Goal: Task Accomplishment & Management: Use online tool/utility

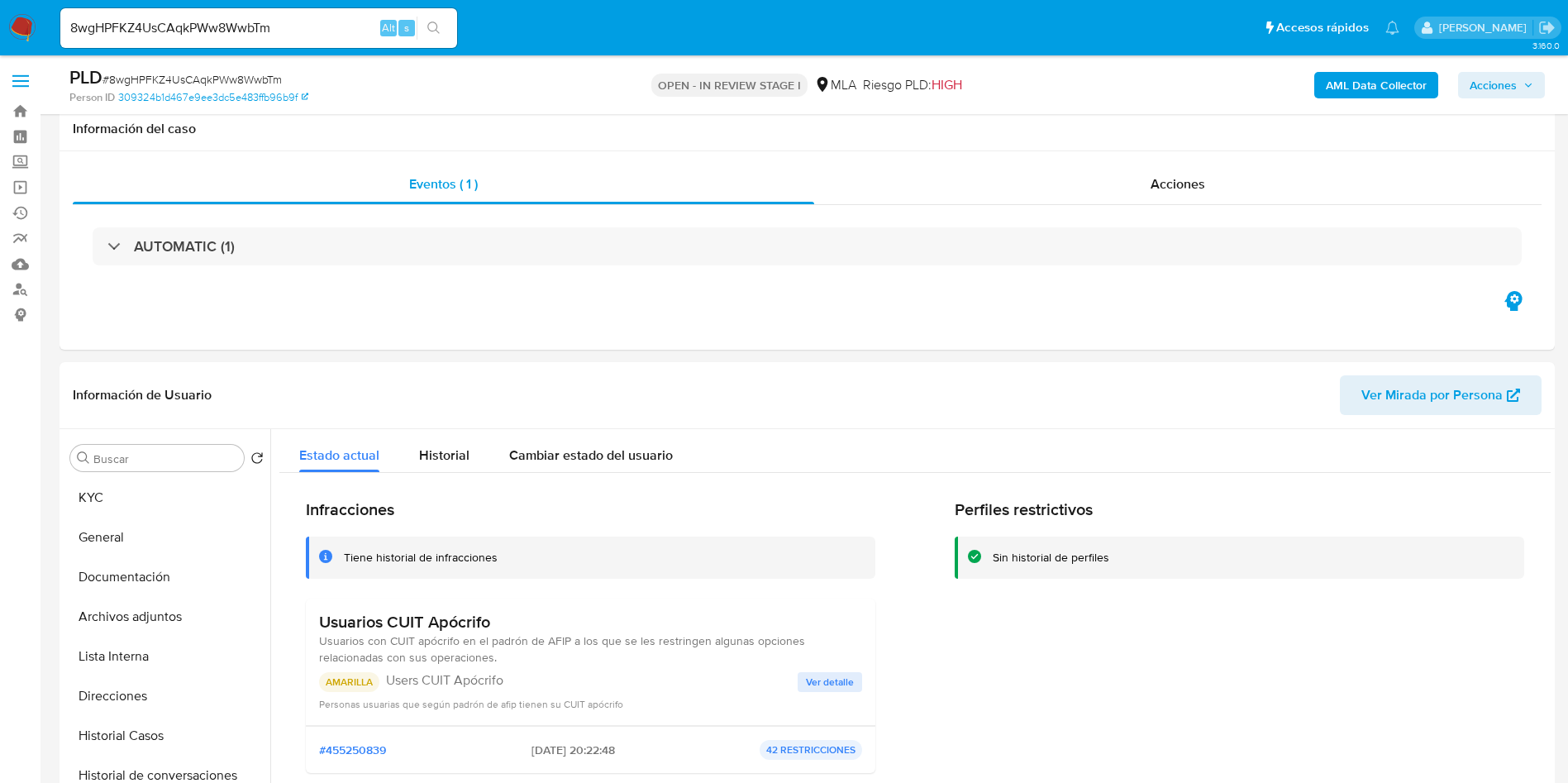
select select "10"
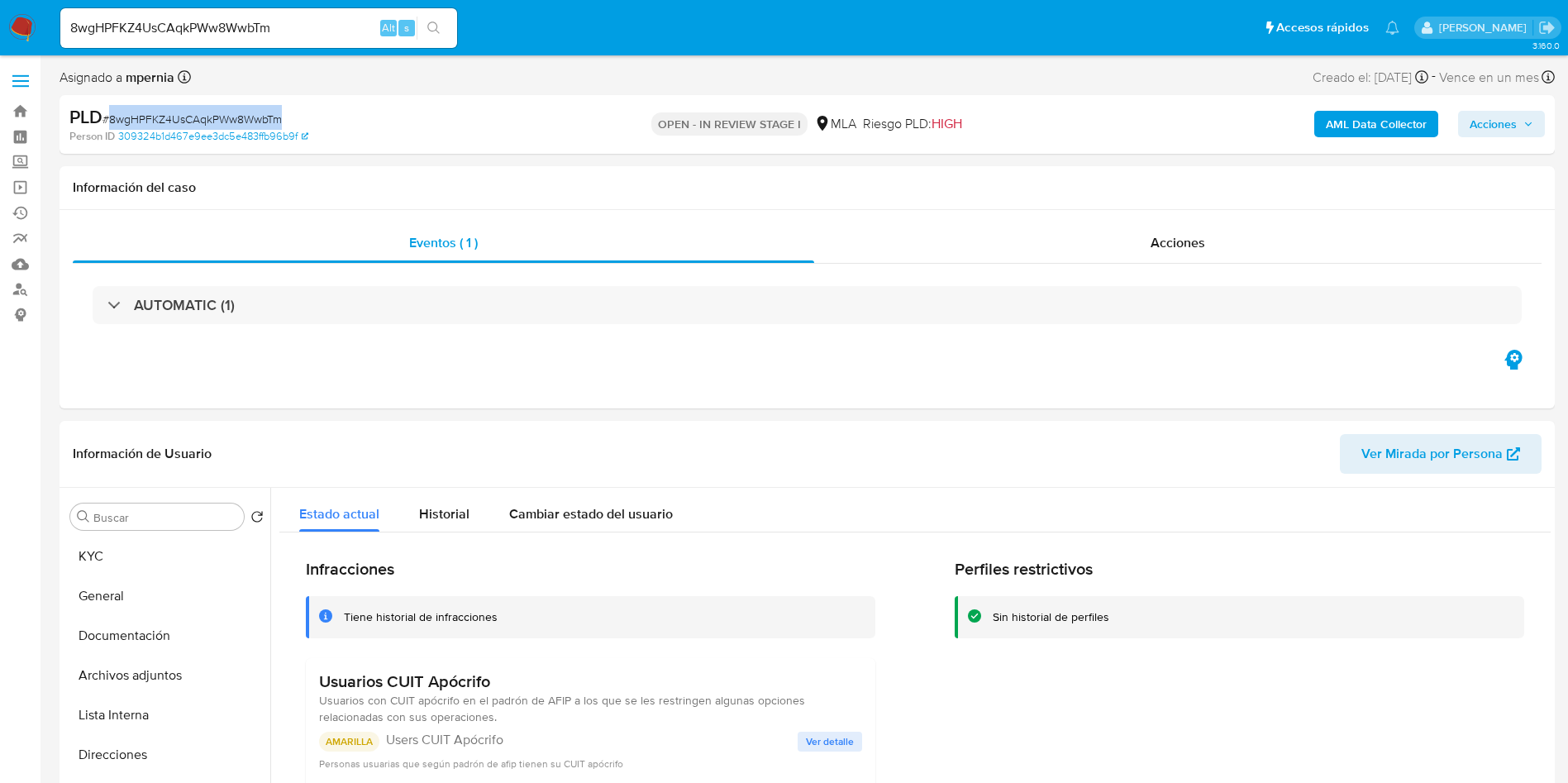
click at [853, 141] on div "OPEN - IN REVIEW STAGE I MLA Riesgo PLD: HIGH" at bounding box center [808, 124] width 488 height 39
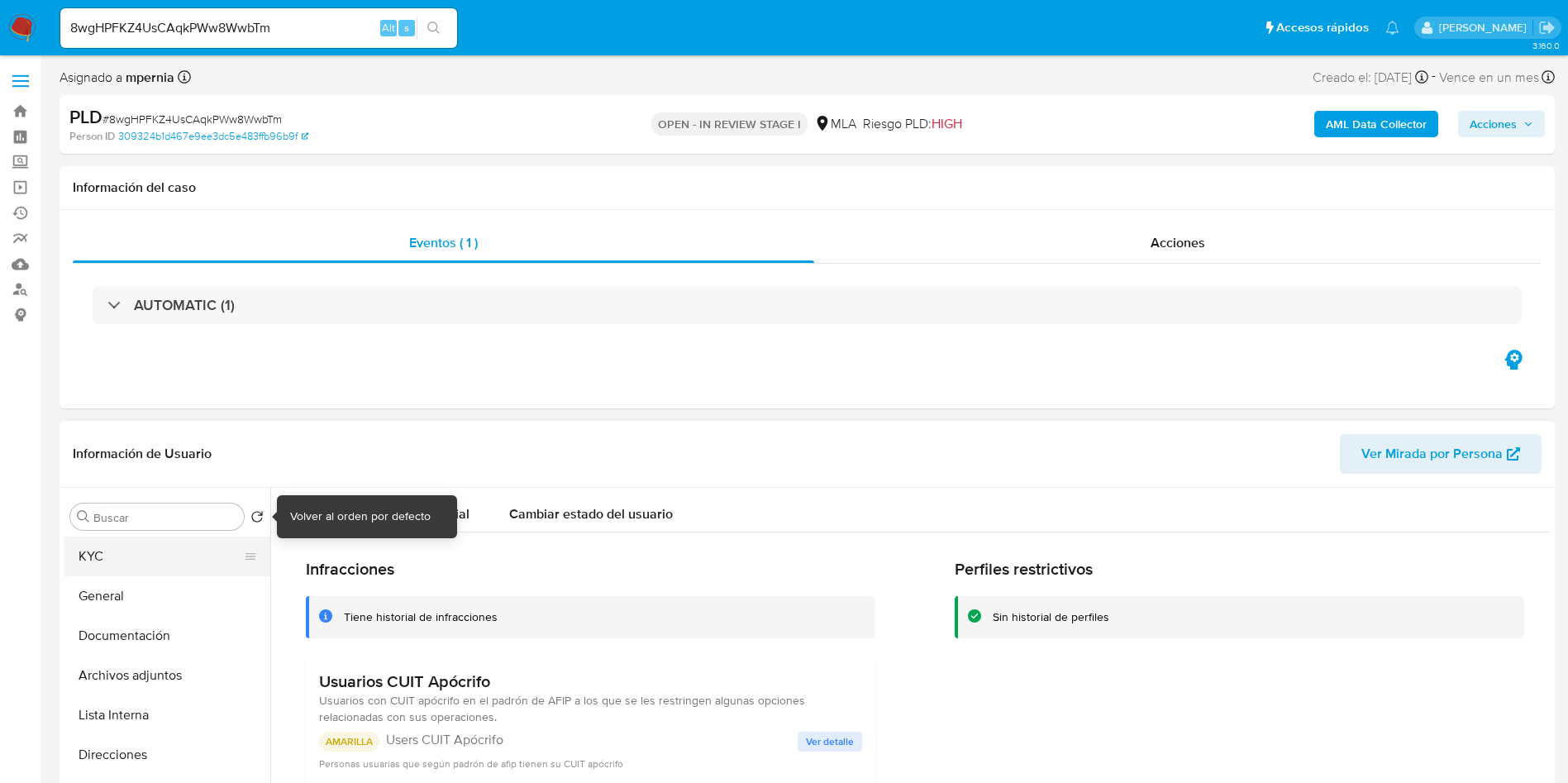
click at [188, 570] on button "KYC" at bounding box center [160, 556] width 194 height 40
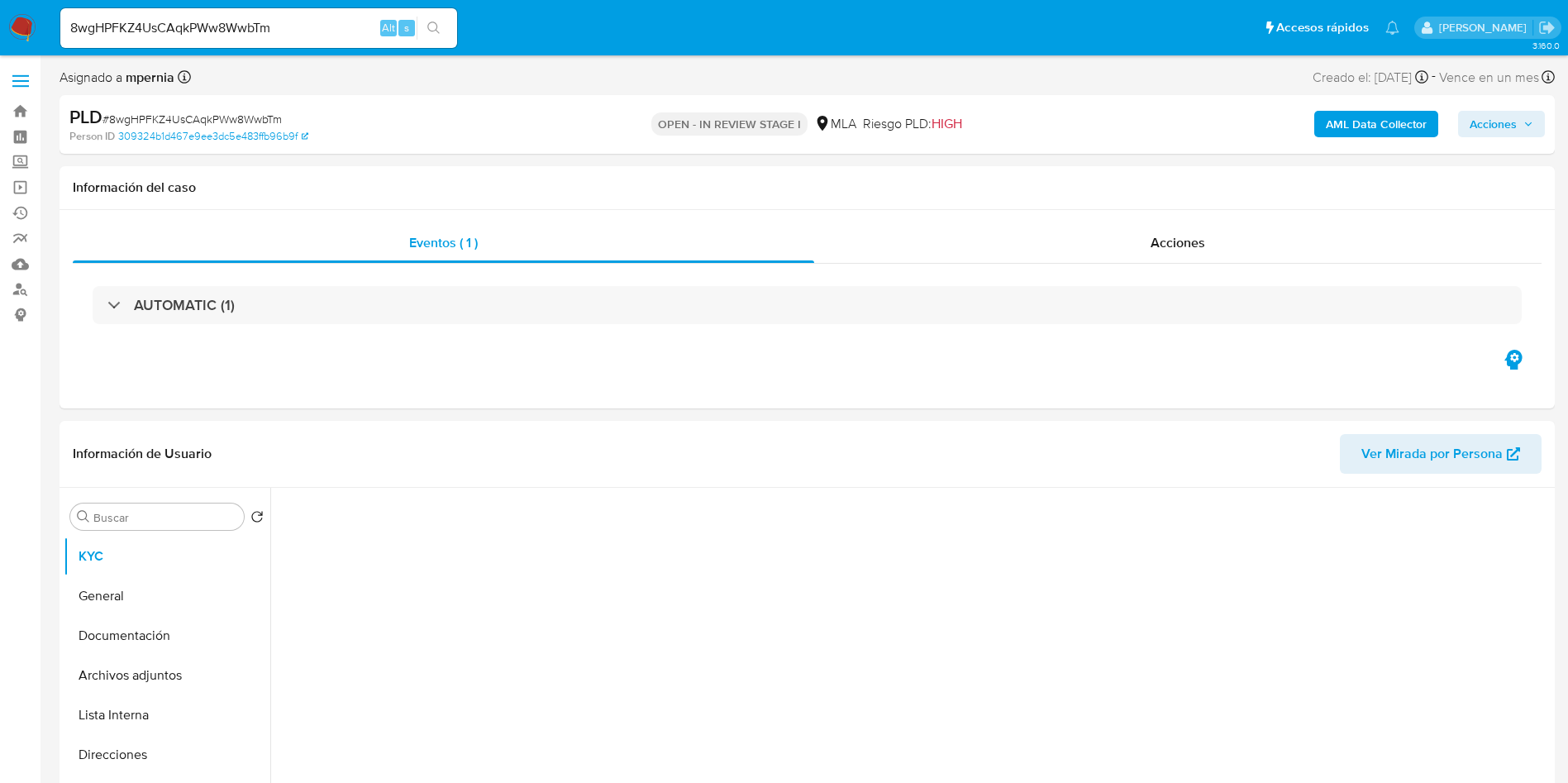
click at [210, 124] on span "# 8wgHPFKZ4UsCAqkPWw8WwbTm" at bounding box center [192, 119] width 180 height 16
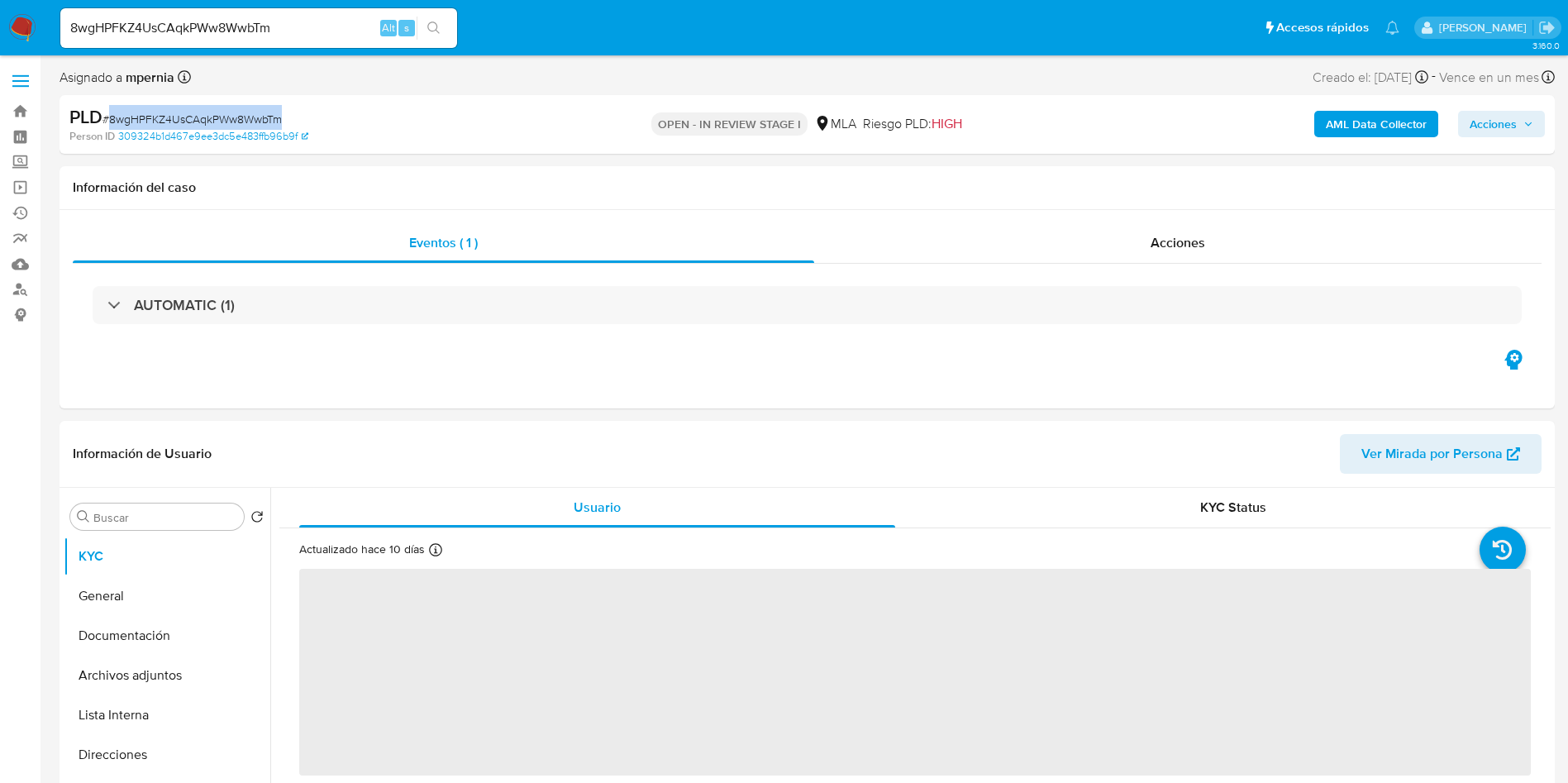
click at [210, 124] on span "# 8wgHPFKZ4UsCAqkPWw8WwbTm" at bounding box center [192, 119] width 180 height 16
copy span "8wgHPFKZ4UsCAqkPWw8WwbTm"
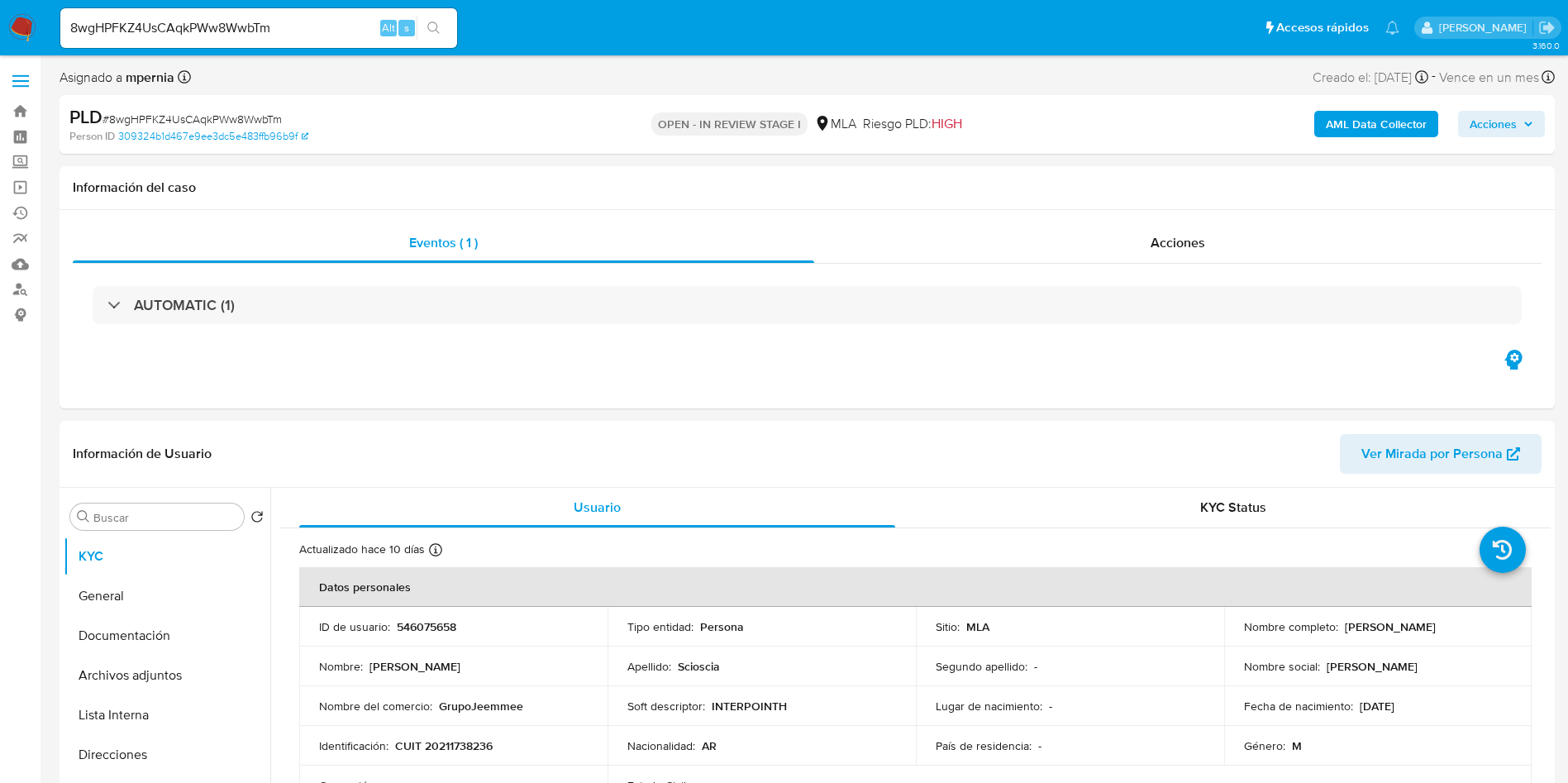
drag, startPoint x: 0, startPoint y: 366, endPoint x: 34, endPoint y: 375, distance: 35.2
click at [286, 26] on input "8wgHPFKZ4UsCAqkPWw8WwbTm" at bounding box center [259, 28] width 397 height 22
paste input "aDZ2KzPjAS5ZHYB0SXSWCWVt"
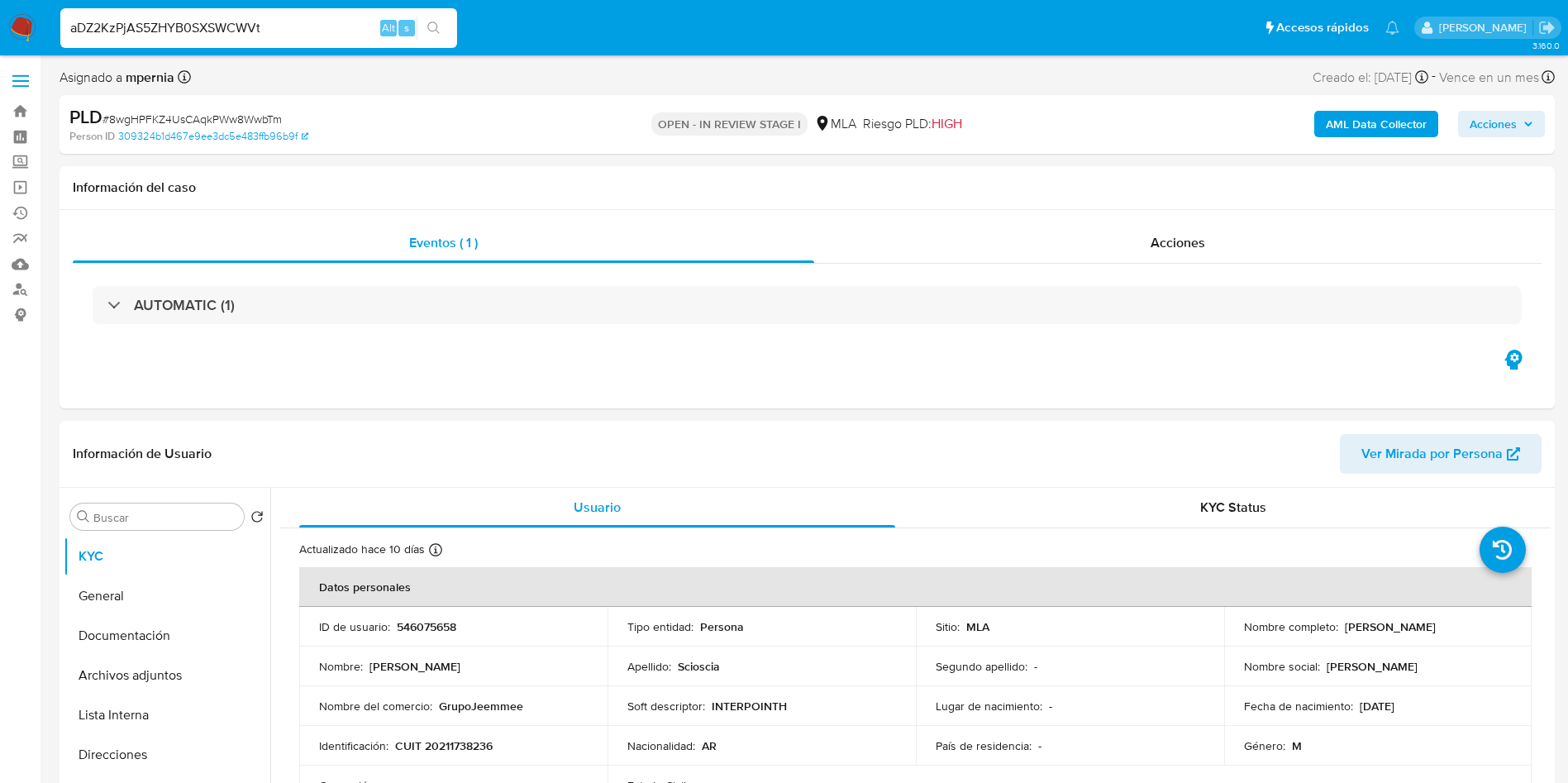
type input "aDZ2KzPjAS5ZHYB0SXSWCWVt"
click at [447, 29] on button "search-icon" at bounding box center [433, 28] width 34 height 23
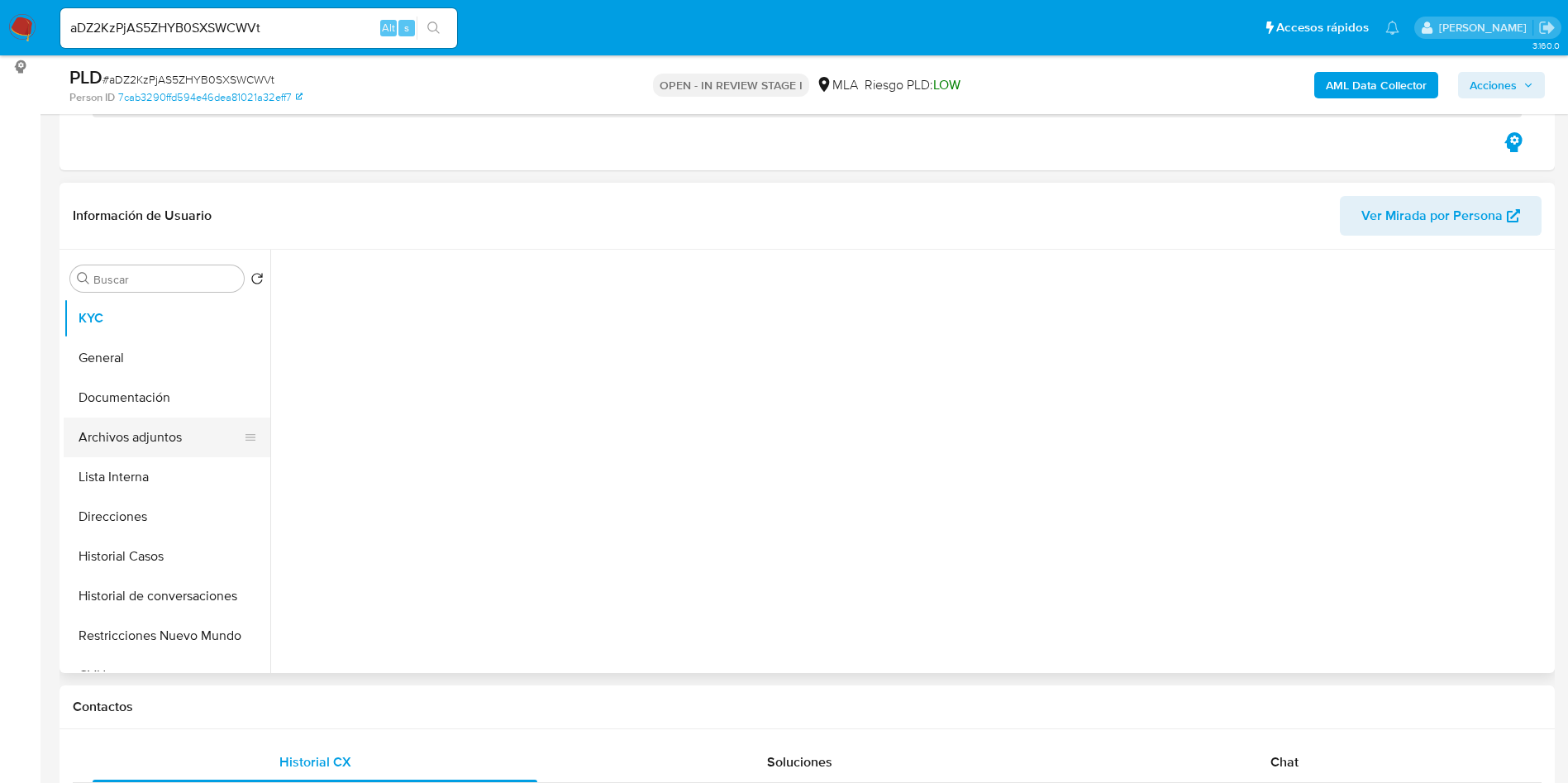
click at [182, 440] on button "Archivos adjuntos" at bounding box center [160, 438] width 194 height 40
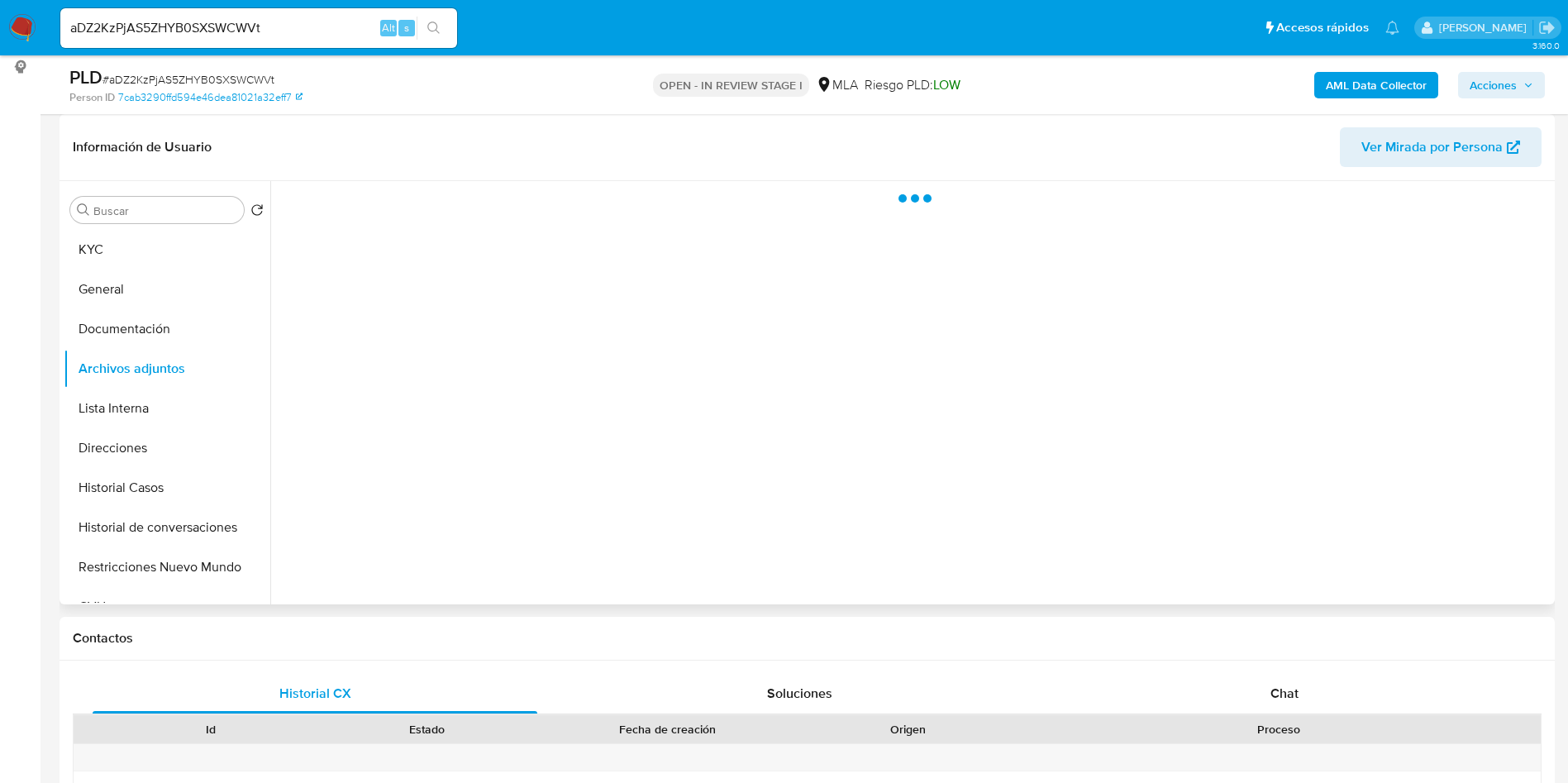
select select "10"
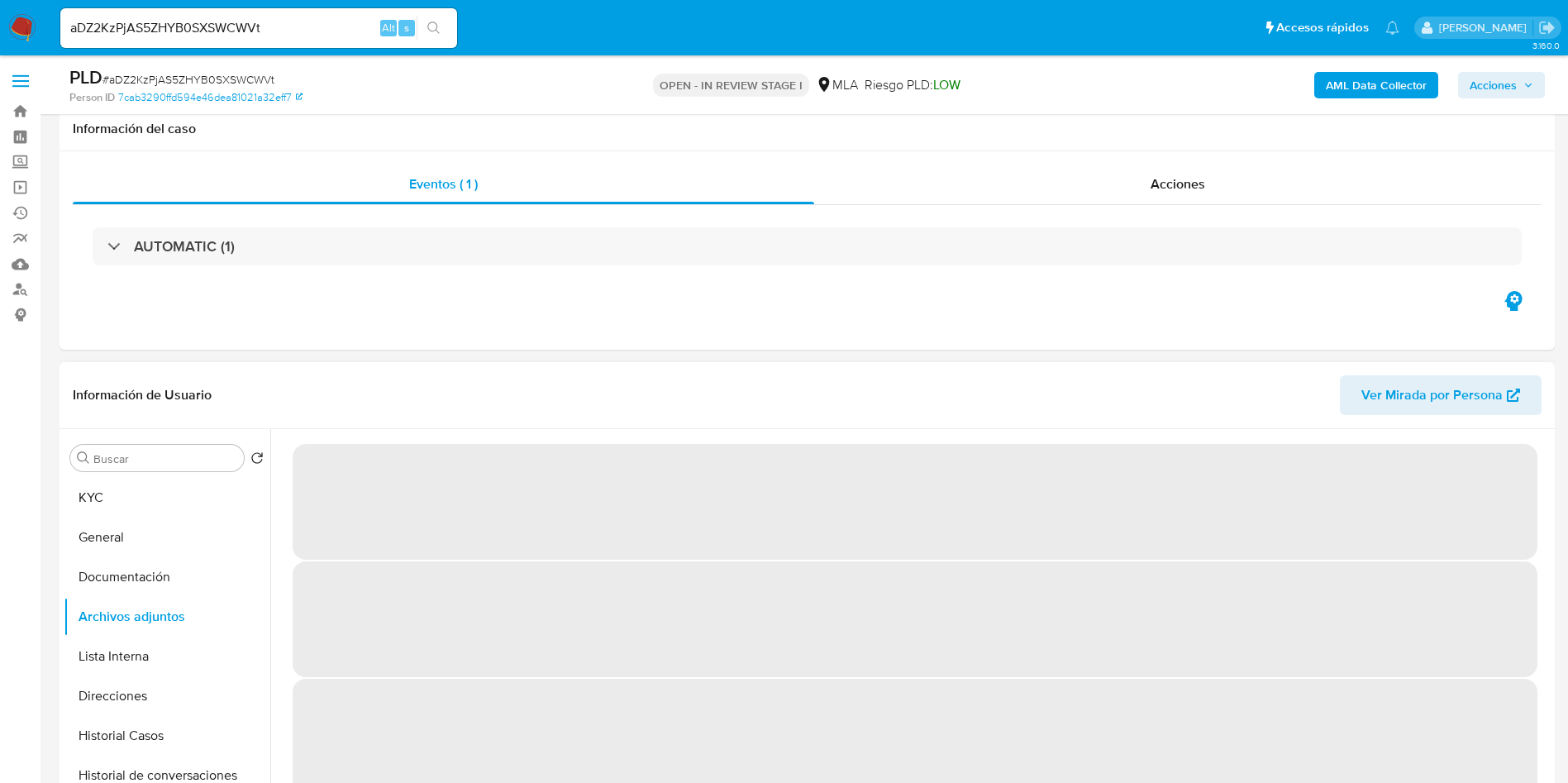
scroll to position [124, 0]
